Goal: Entertainment & Leisure: Consume media (video, audio)

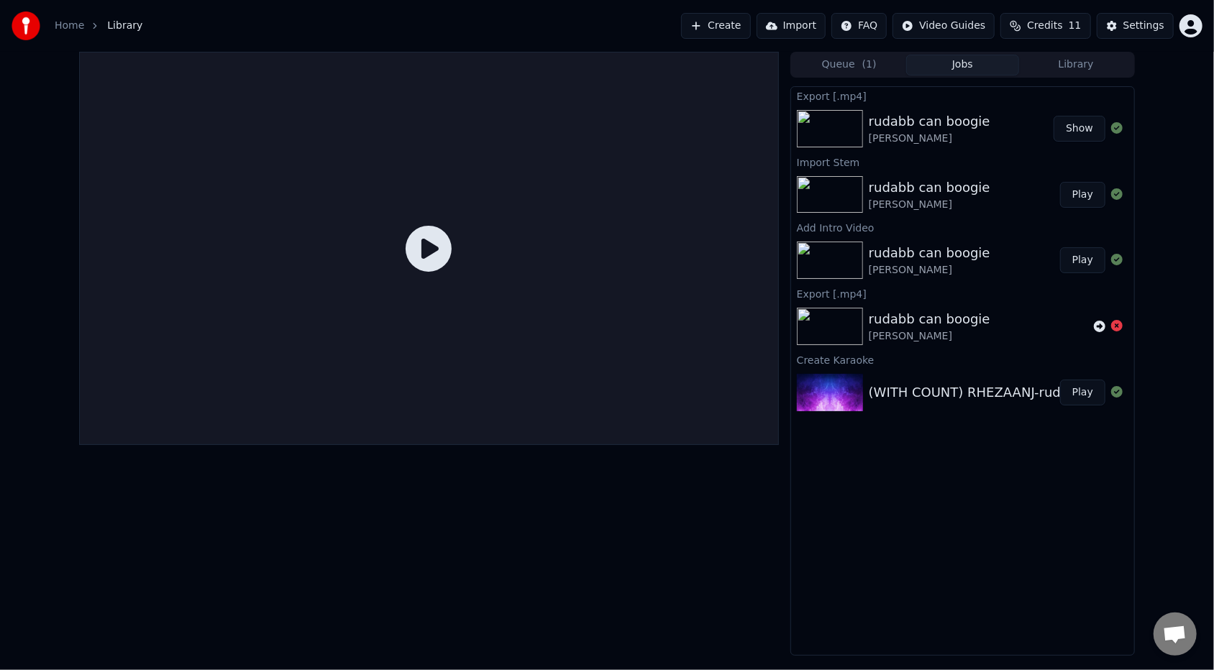
click at [429, 243] on icon at bounding box center [429, 249] width 46 height 46
click at [428, 243] on icon at bounding box center [429, 249] width 46 height 46
click at [851, 134] on img at bounding box center [830, 128] width 66 height 37
click at [433, 251] on icon at bounding box center [429, 249] width 46 height 46
click at [432, 260] on icon at bounding box center [429, 249] width 46 height 46
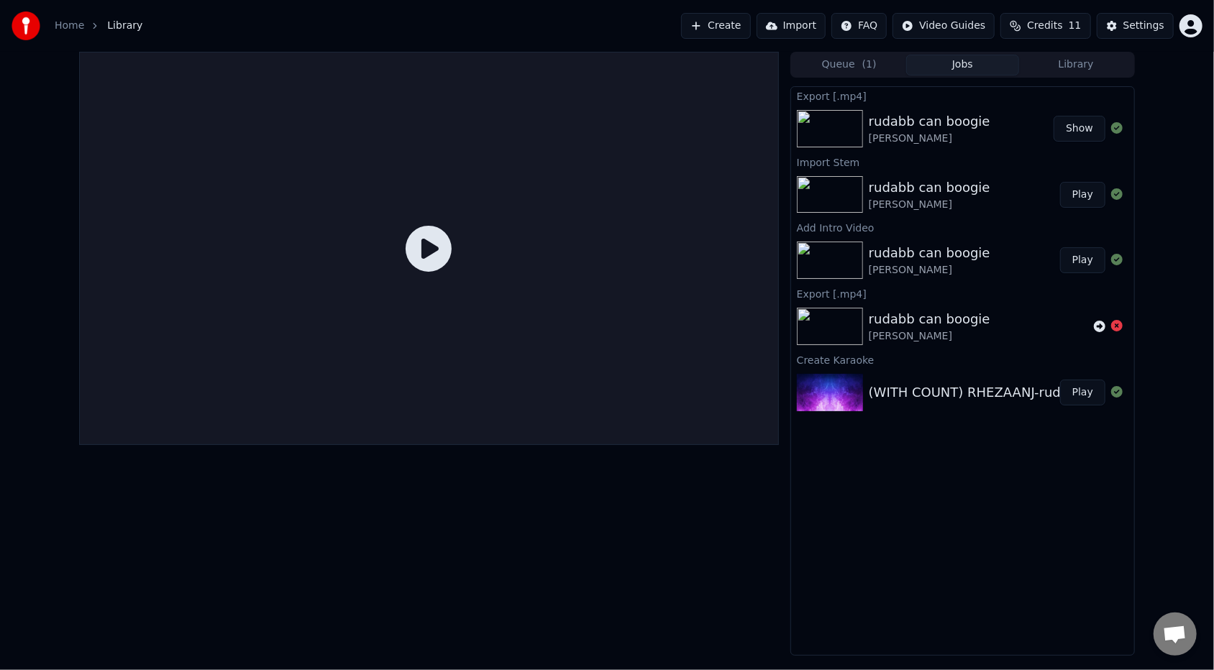
click at [421, 256] on icon at bounding box center [429, 249] width 46 height 46
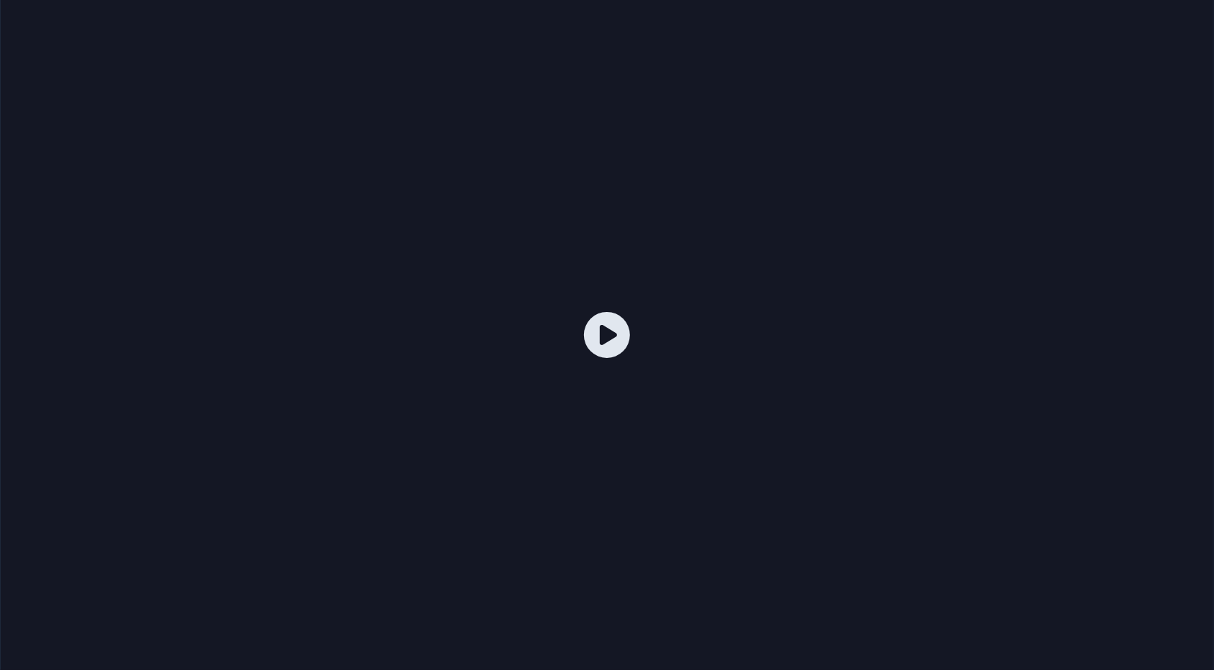
click at [421, 268] on div at bounding box center [607, 335] width 1214 height 683
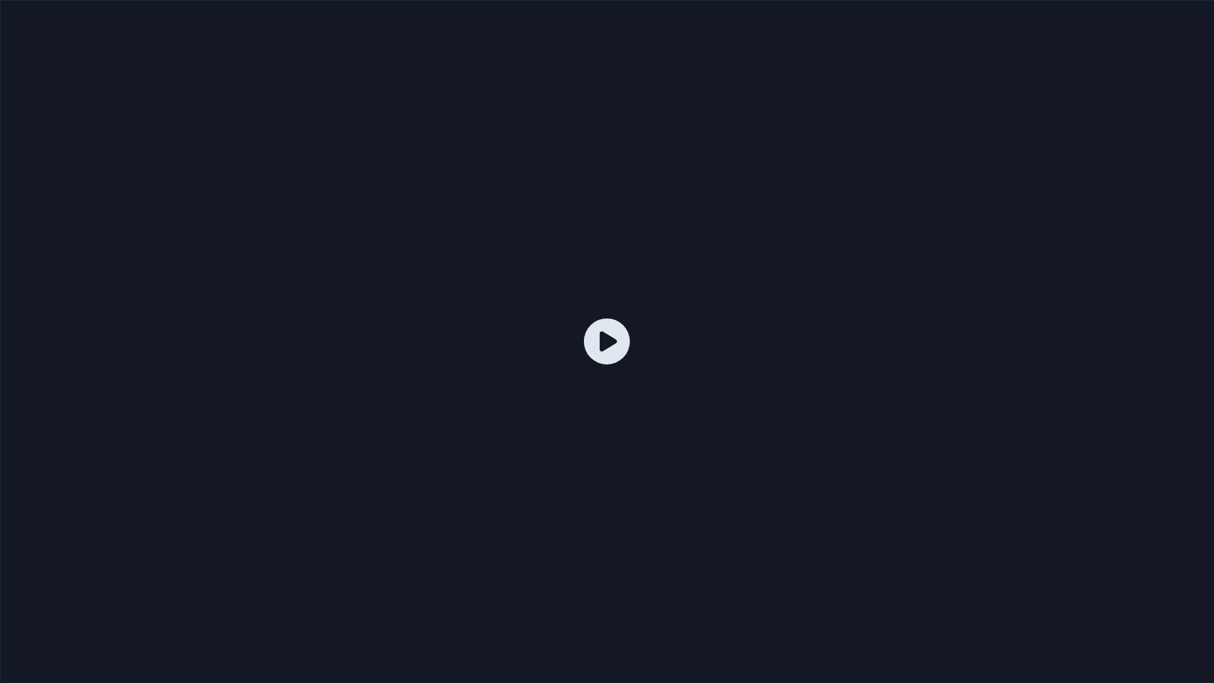
click at [602, 341] on icon at bounding box center [607, 342] width 46 height 46
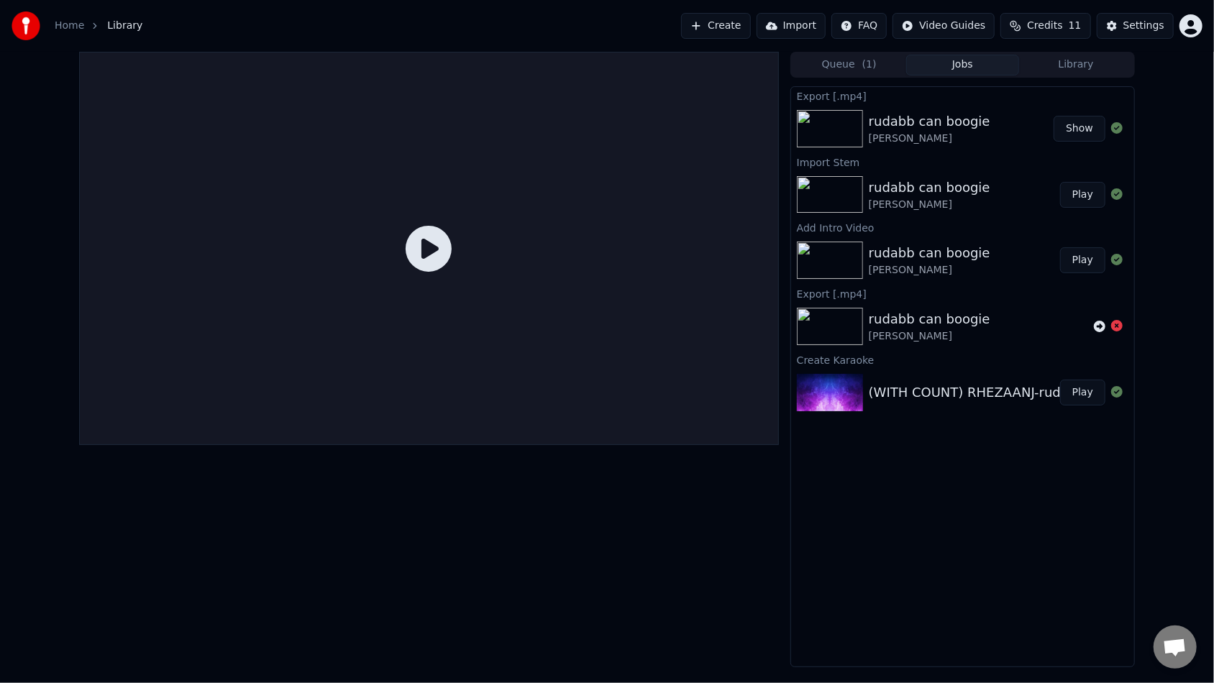
click at [602, 328] on div at bounding box center [429, 248] width 700 height 393
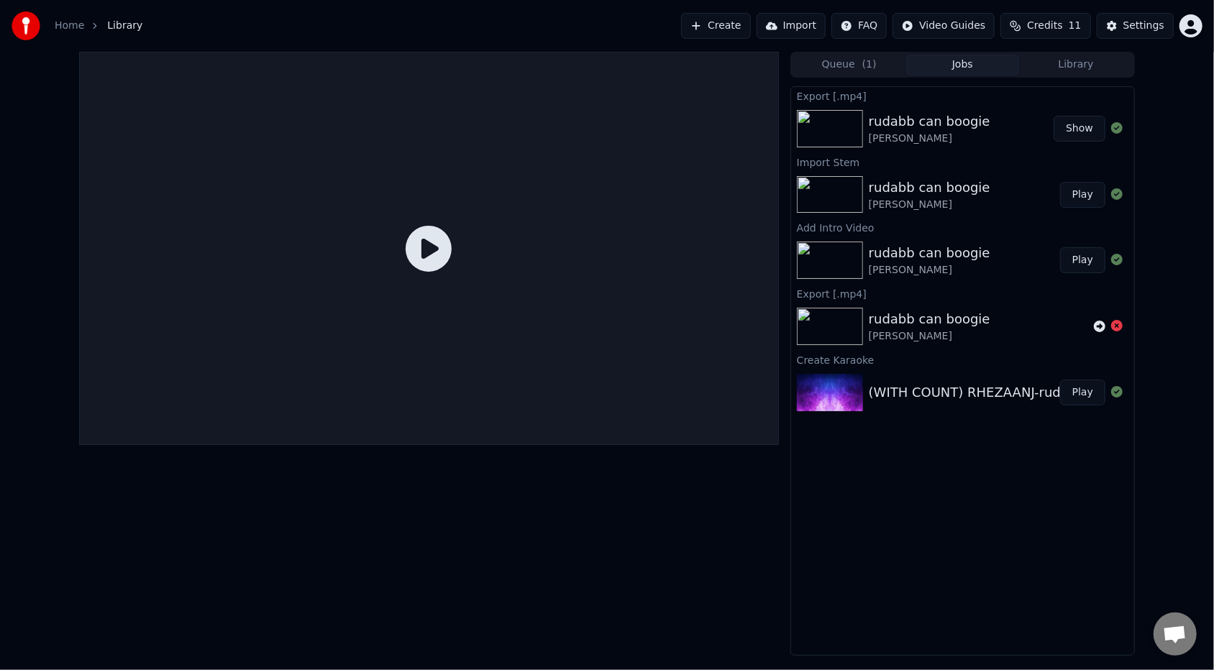
click at [435, 255] on icon at bounding box center [429, 249] width 46 height 46
click at [429, 248] on icon at bounding box center [429, 249] width 46 height 46
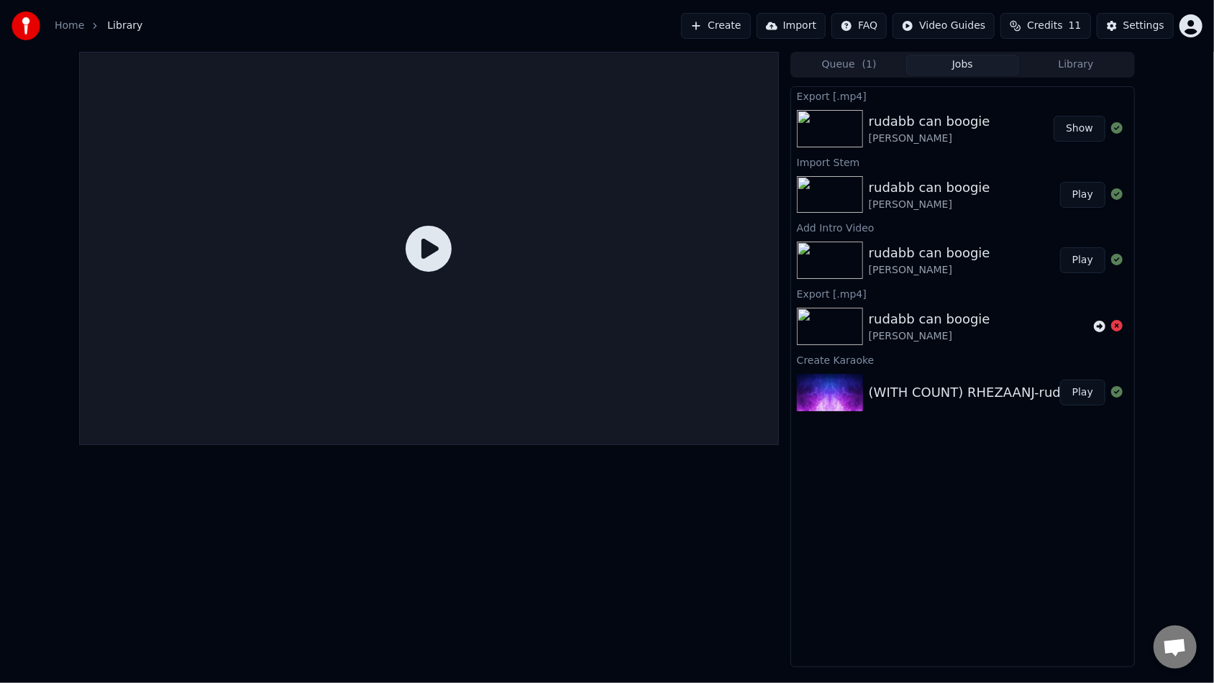
click at [429, 261] on div at bounding box center [429, 248] width 700 height 393
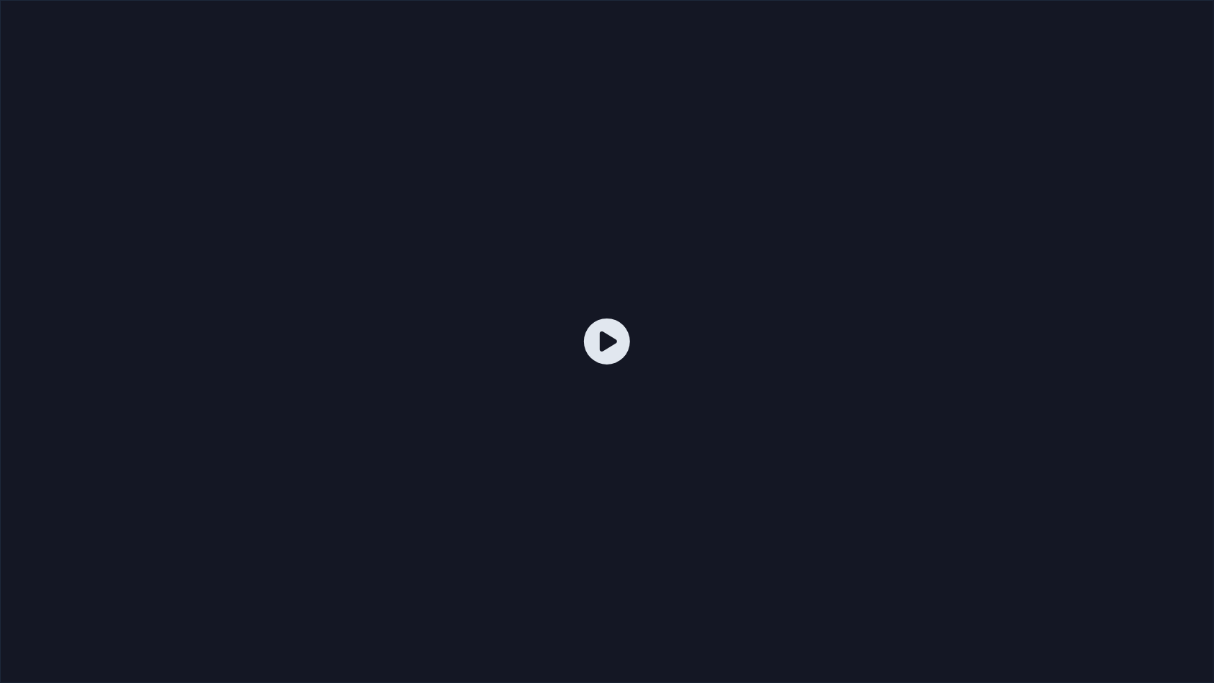
click at [606, 335] on icon at bounding box center [607, 342] width 46 height 46
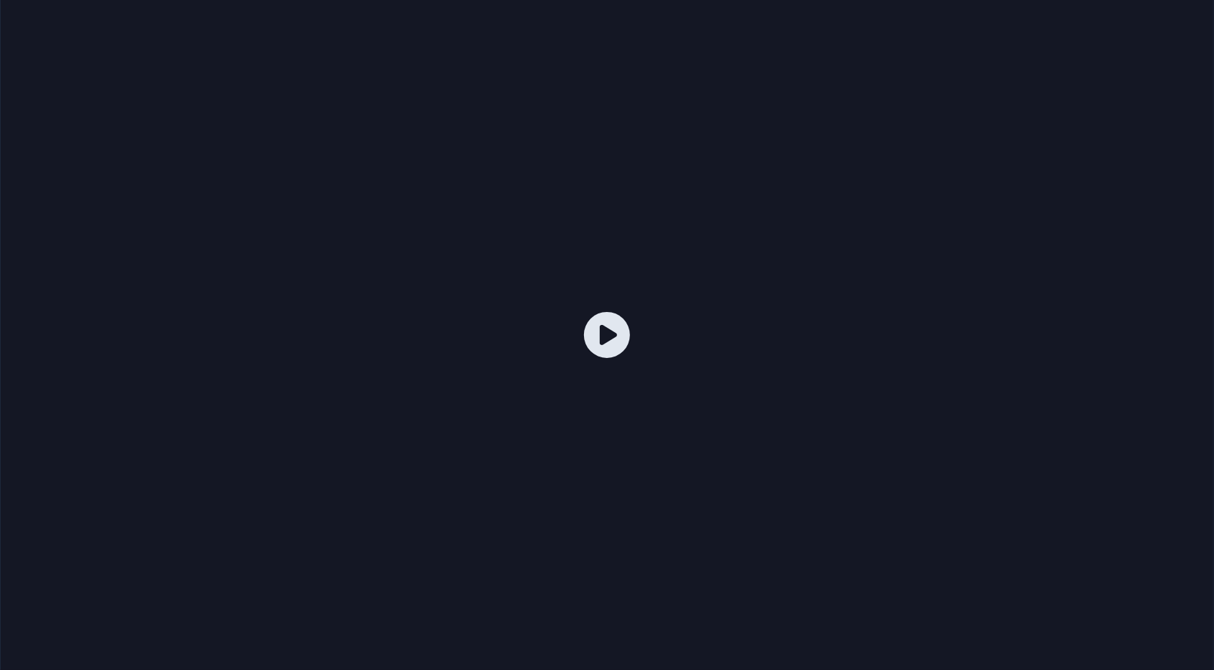
click at [584, 312] on icon at bounding box center [607, 335] width 46 height 46
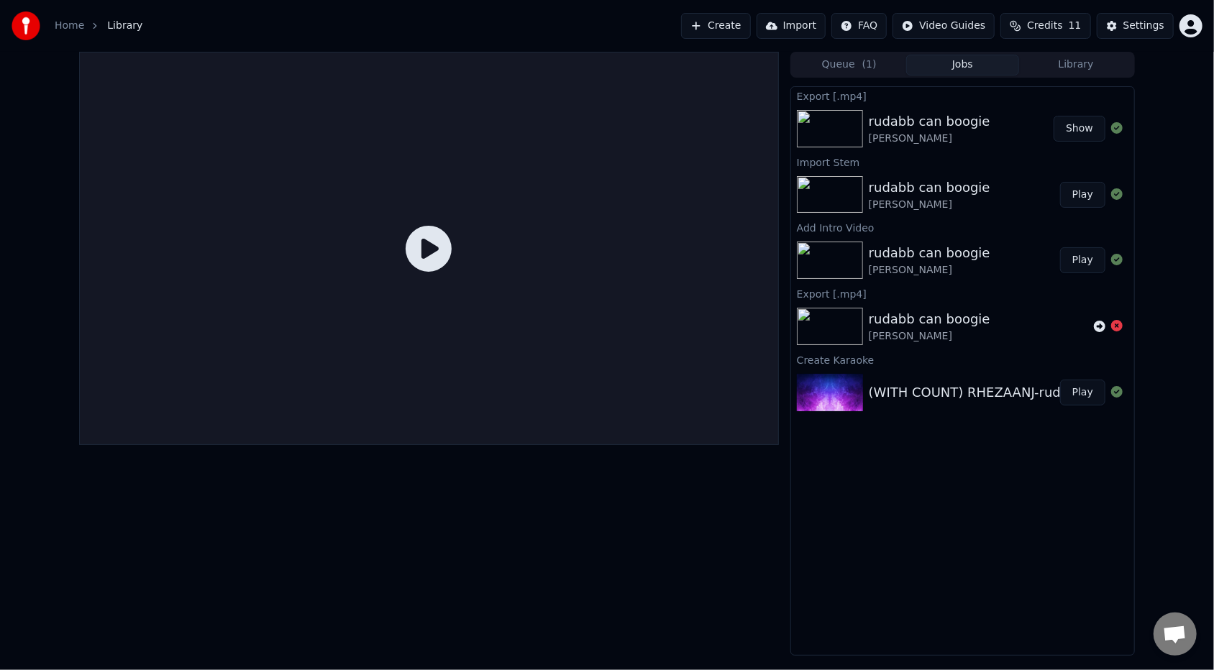
click at [422, 250] on icon at bounding box center [429, 249] width 46 height 46
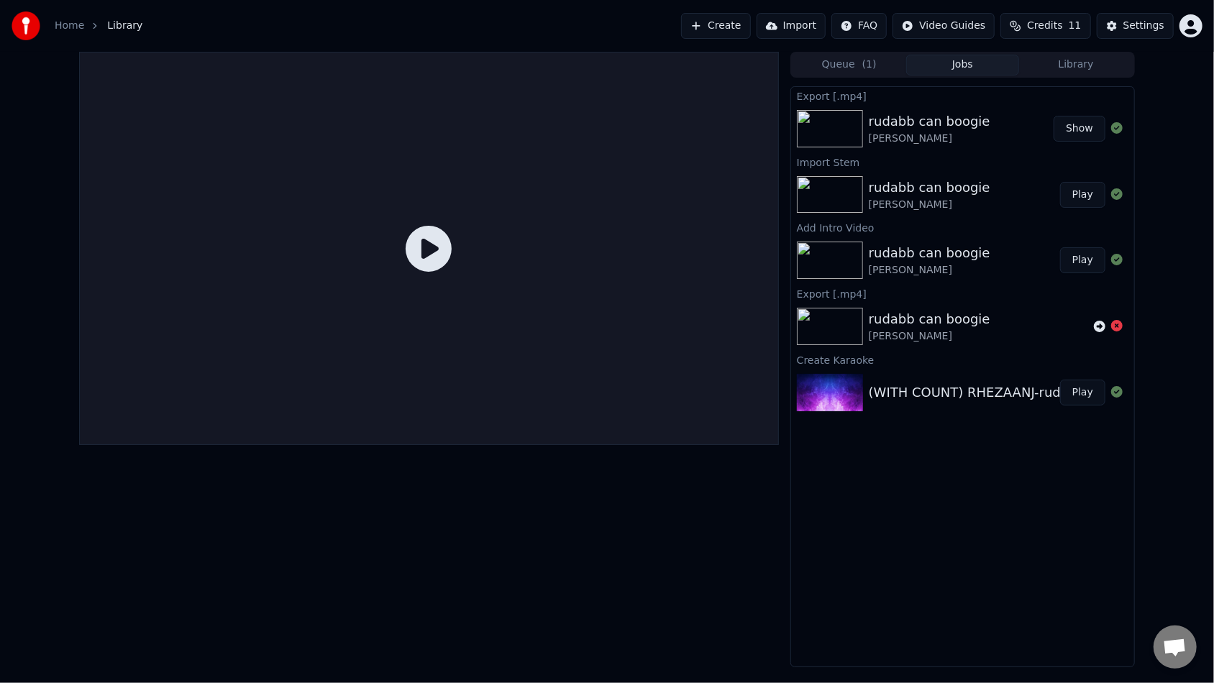
click at [452, 272] on icon at bounding box center [429, 249] width 46 height 46
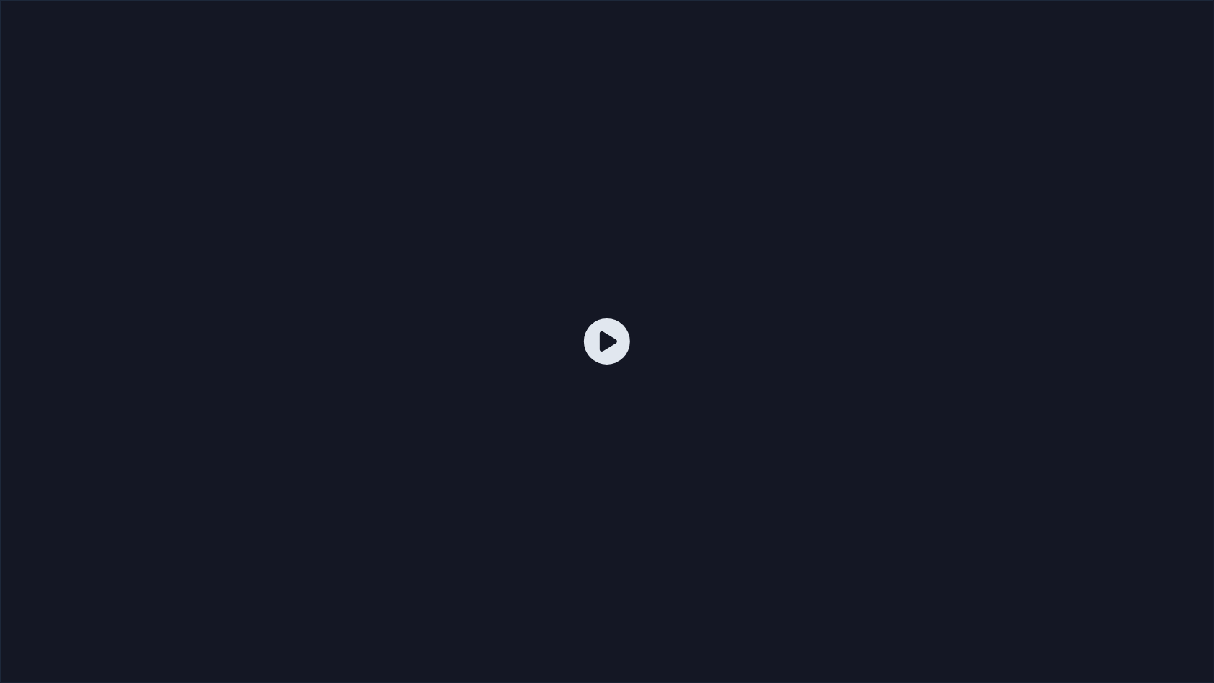
click at [589, 334] on icon at bounding box center [607, 342] width 46 height 46
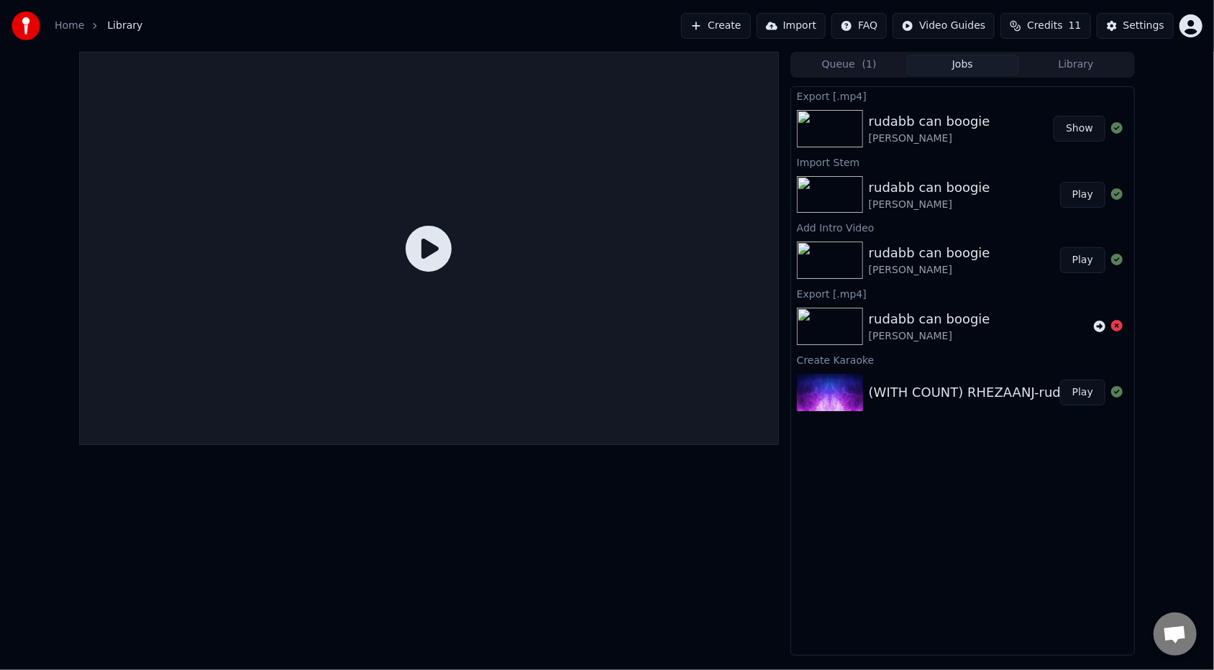
click at [1073, 194] on button "Play" at bounding box center [1082, 195] width 45 height 26
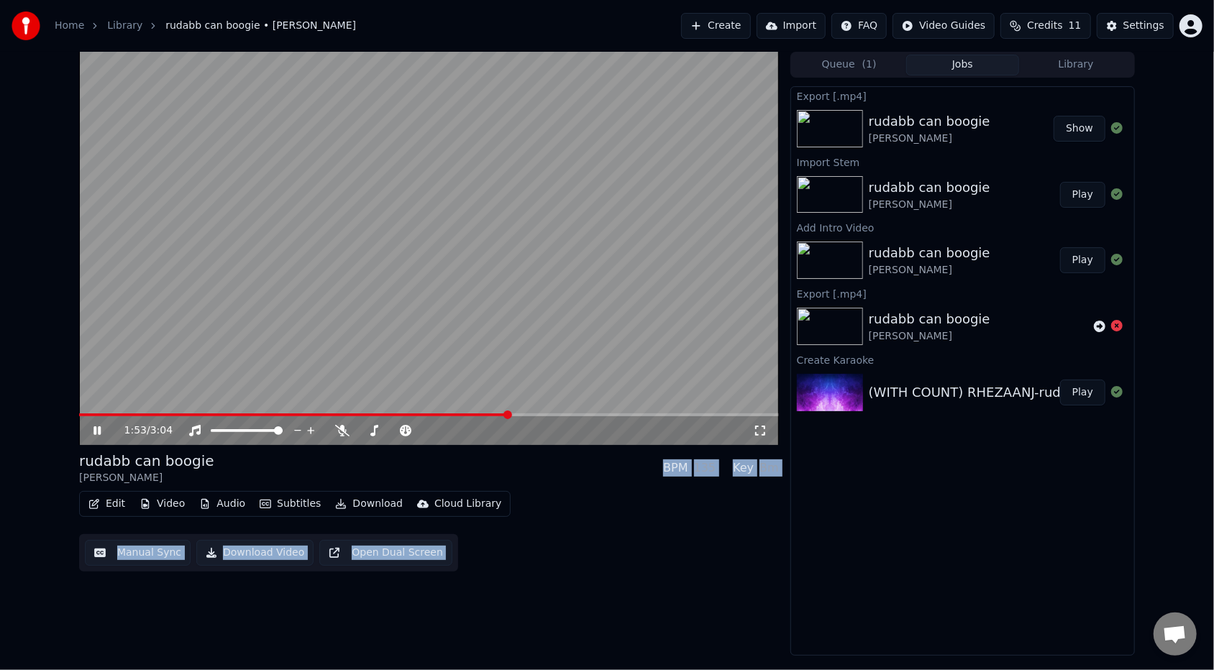
click at [187, 297] on video at bounding box center [429, 248] width 700 height 393
click at [101, 416] on span at bounding box center [90, 415] width 23 height 3
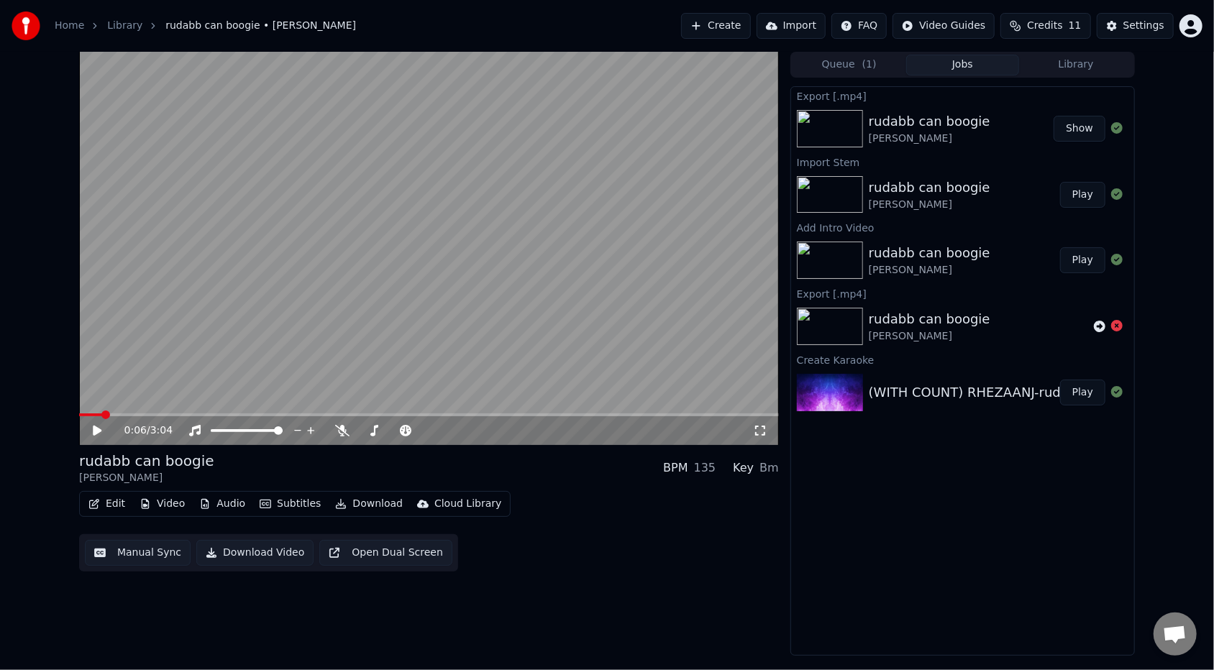
click at [96, 429] on icon at bounding box center [97, 431] width 9 height 10
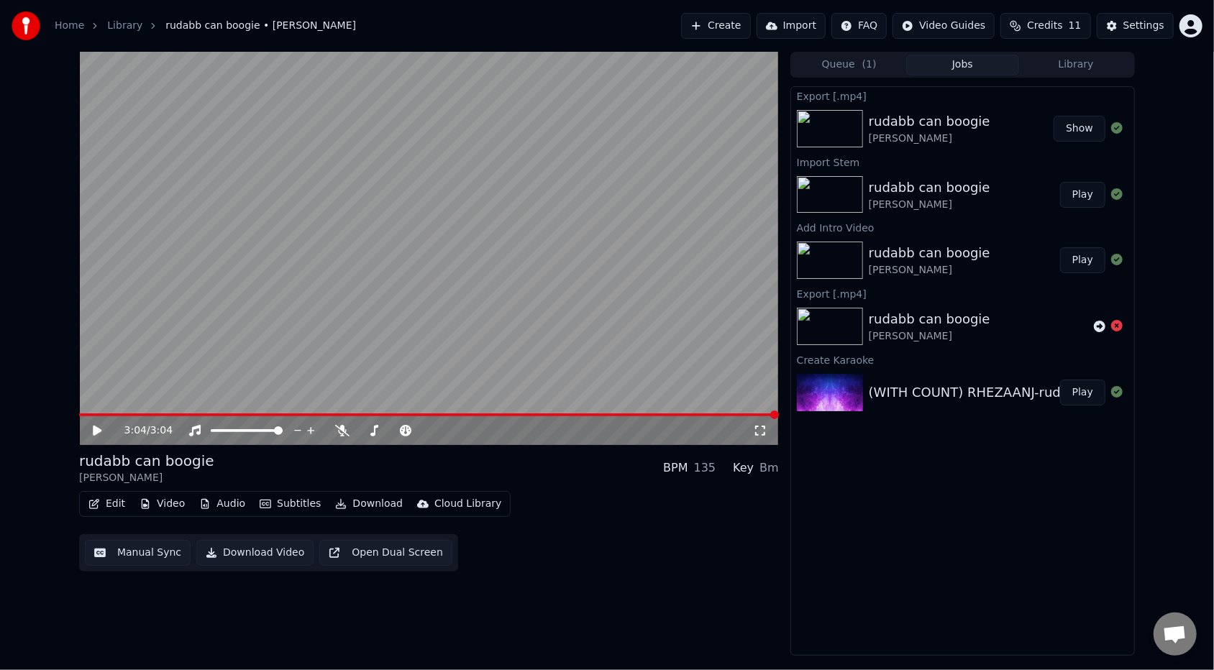
click at [96, 431] on icon at bounding box center [97, 431] width 9 height 10
click at [101, 428] on icon at bounding box center [108, 431] width 34 height 12
click at [95, 431] on icon at bounding box center [97, 431] width 9 height 10
